Goal: Obtain resource: Download file/media

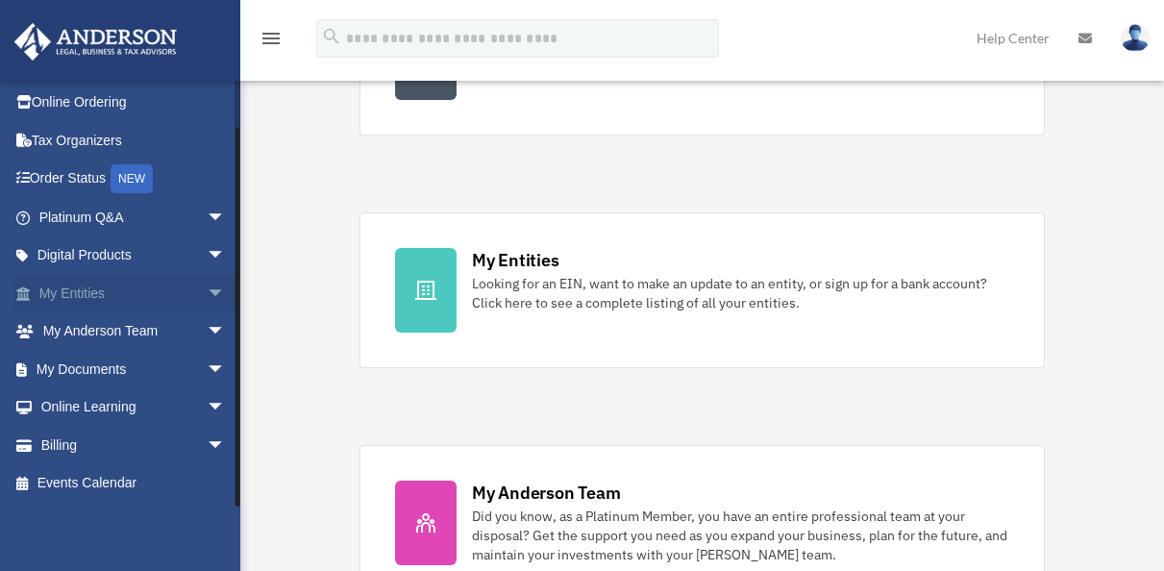
scroll to position [510, 0]
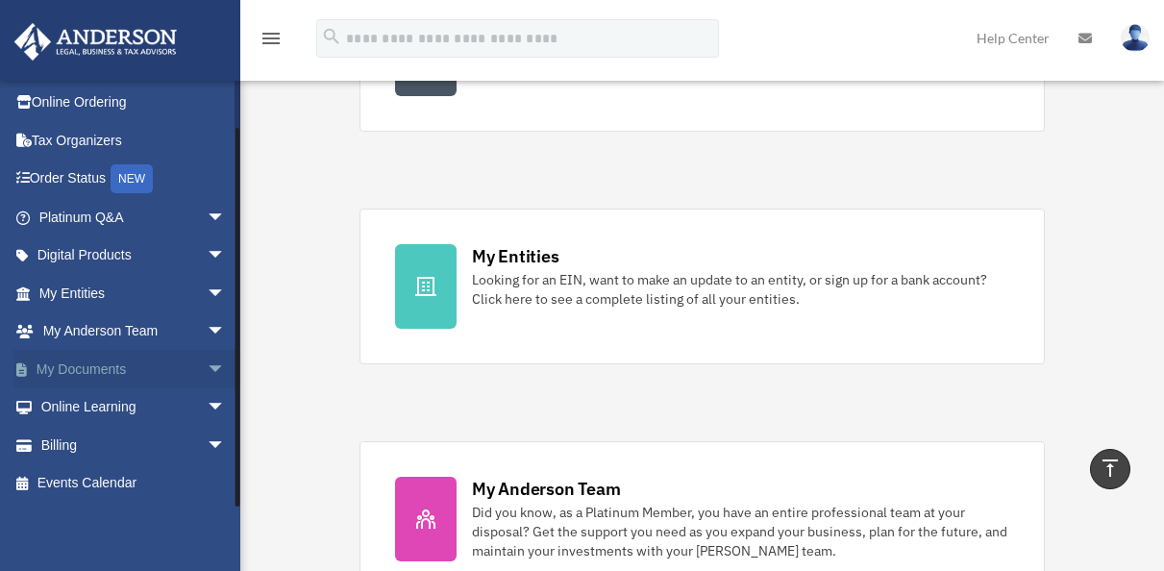
click at [207, 369] on span "arrow_drop_down" at bounding box center [226, 369] width 38 height 39
click at [80, 407] on link "Box" at bounding box center [141, 407] width 228 height 38
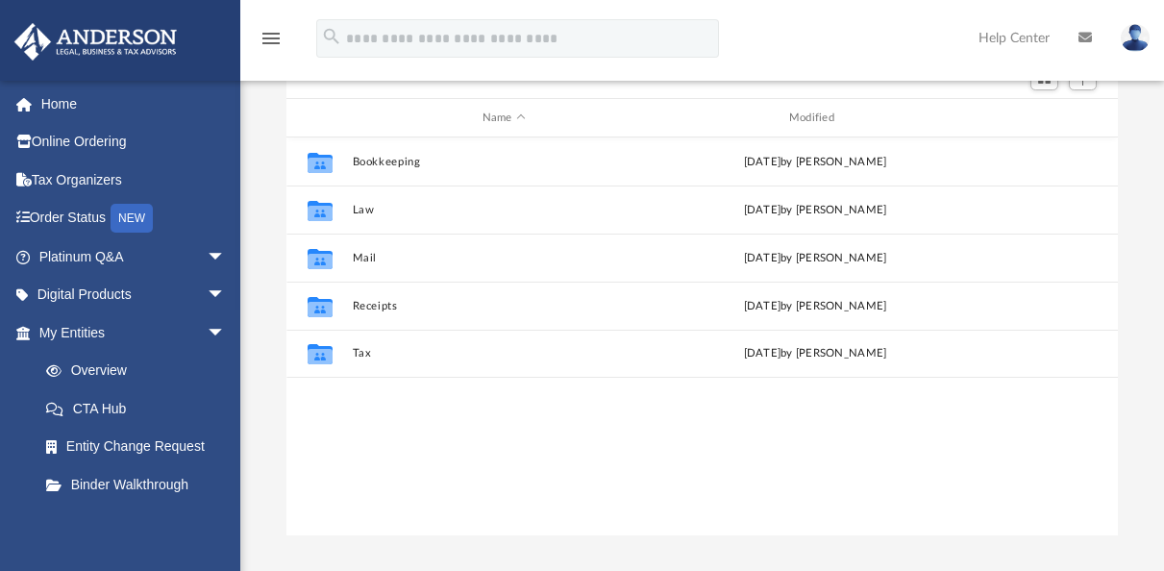
scroll to position [227, 0]
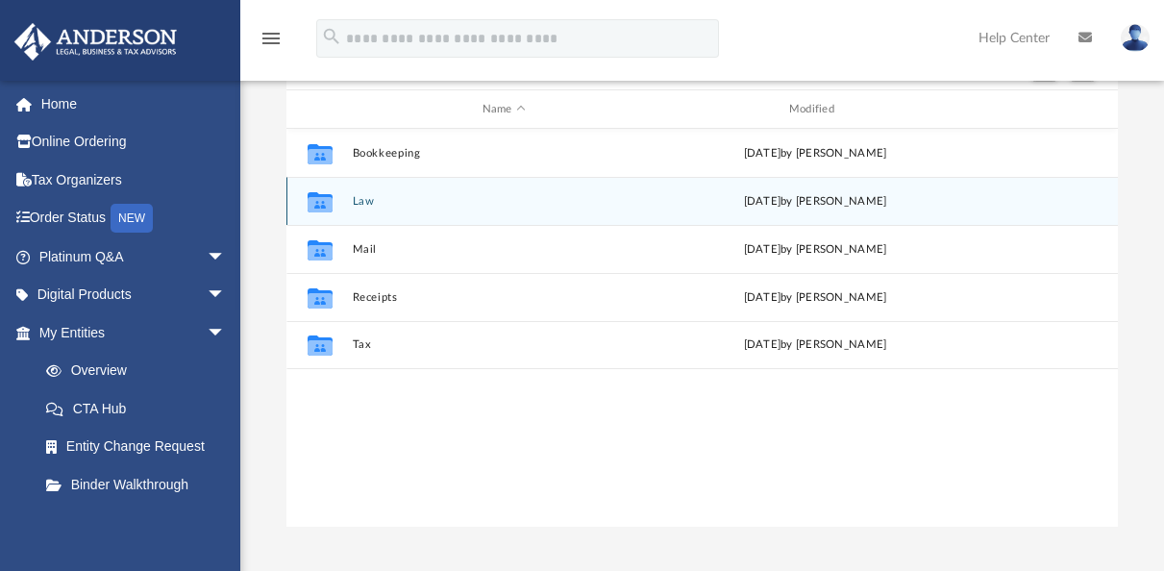
click at [366, 207] on button "Law" at bounding box center [504, 201] width 303 height 12
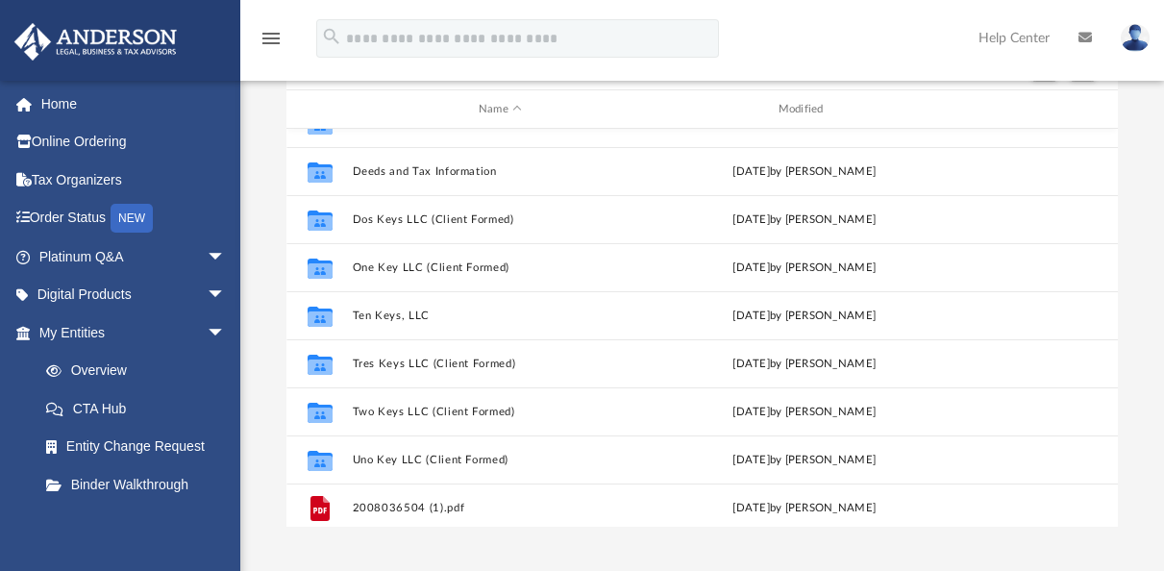
scroll to position [513, 0]
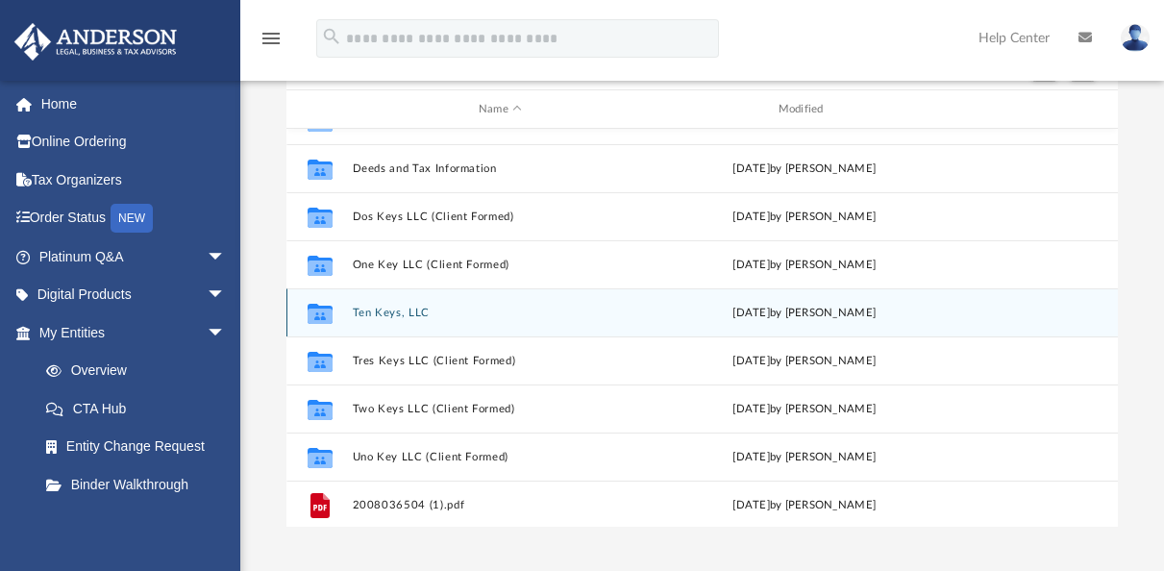
click at [409, 312] on button "Ten Keys, LLC" at bounding box center [501, 313] width 296 height 12
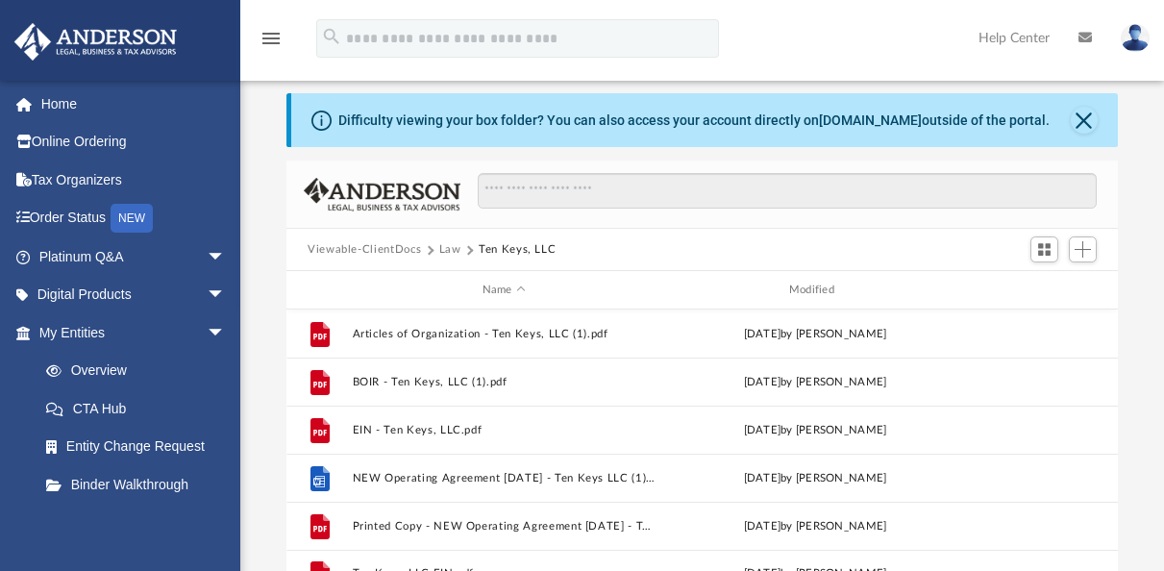
scroll to position [0, 0]
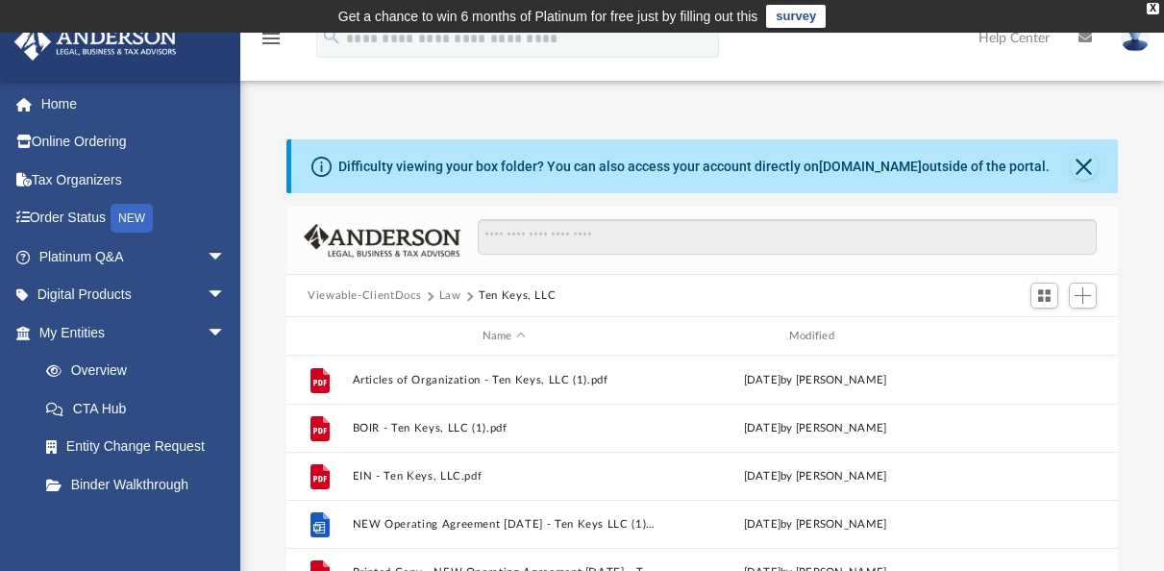
click at [450, 299] on button "Law" at bounding box center [450, 295] width 22 height 17
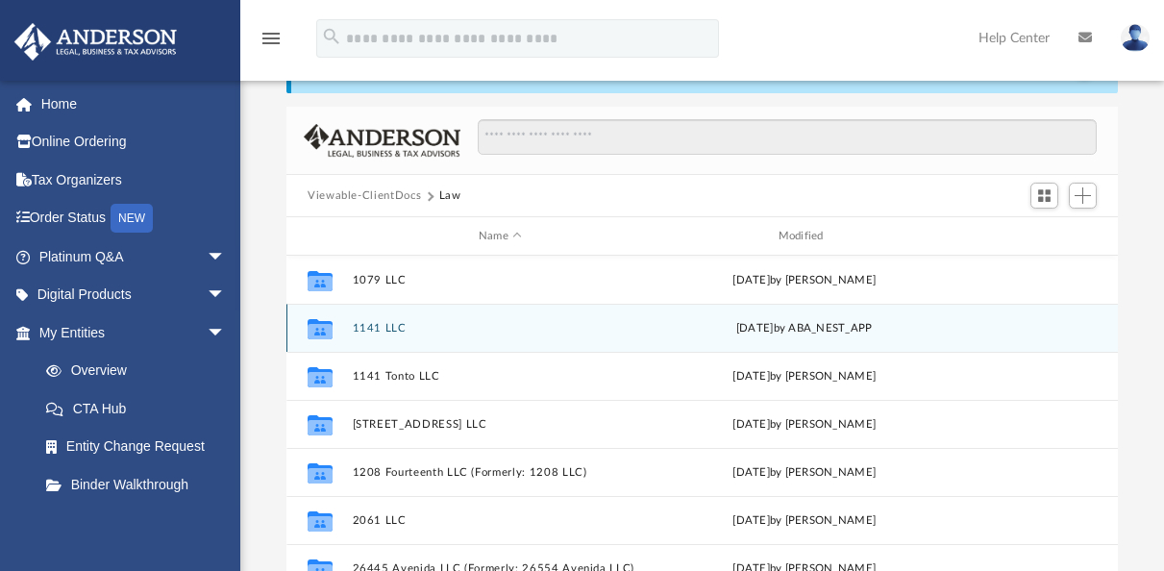
scroll to position [108, 0]
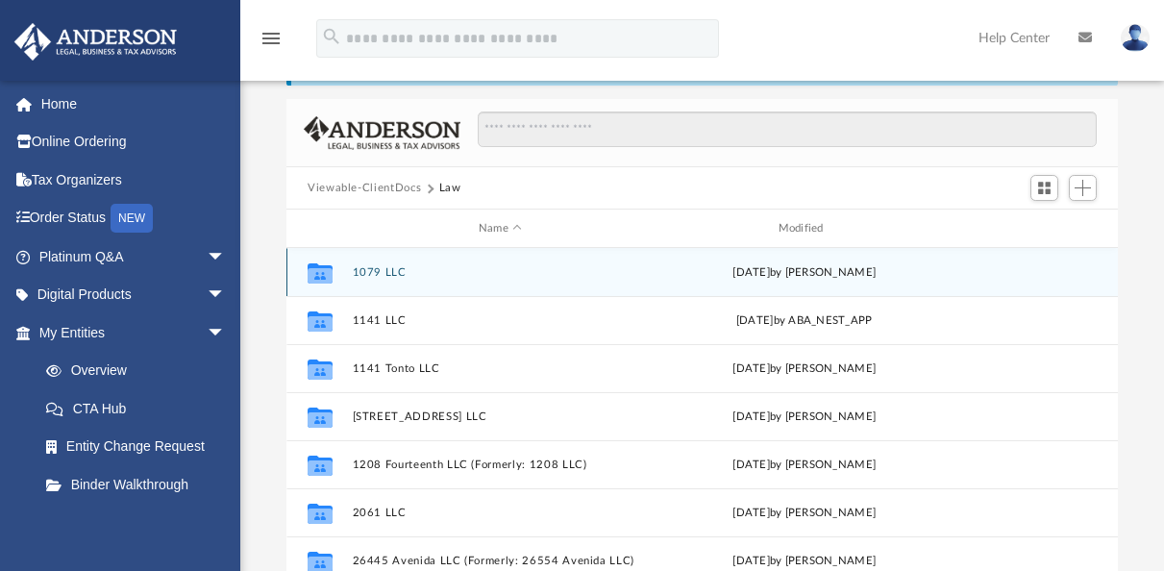
click at [383, 277] on button "1079 LLC" at bounding box center [501, 272] width 296 height 12
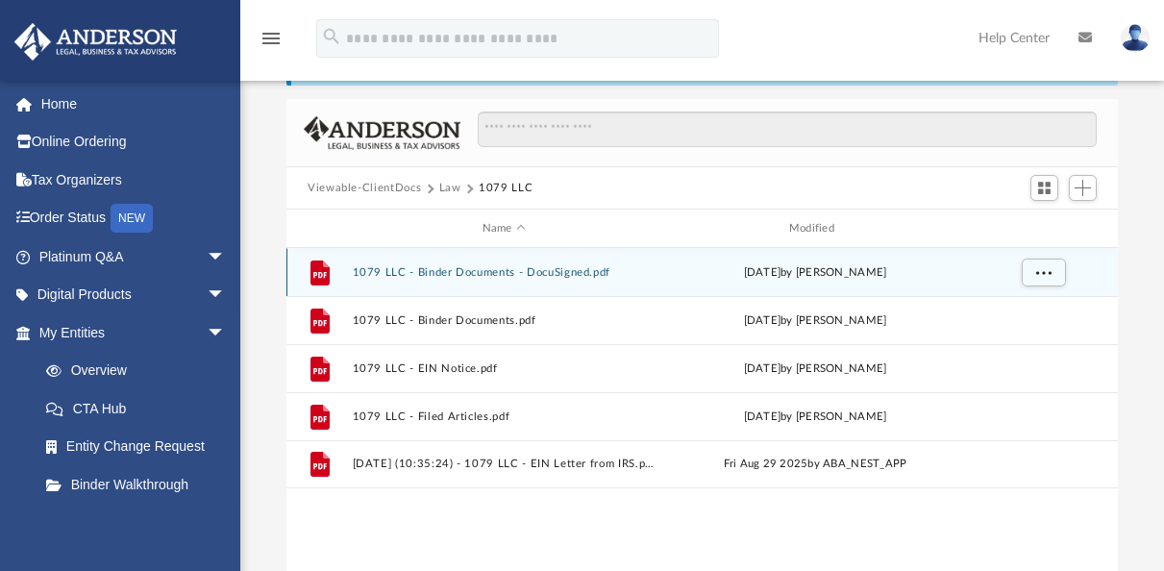
click at [464, 276] on button "1079 LLC - Binder Documents - DocuSigned.pdf" at bounding box center [504, 272] width 303 height 12
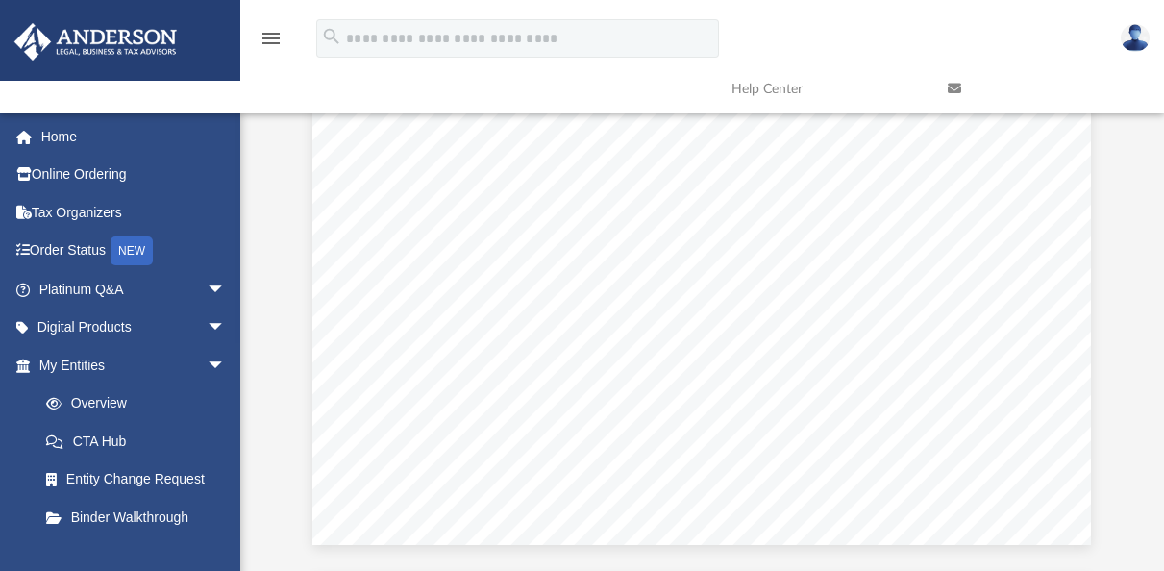
scroll to position [1633, 0]
